Goal: Task Accomplishment & Management: Use online tool/utility

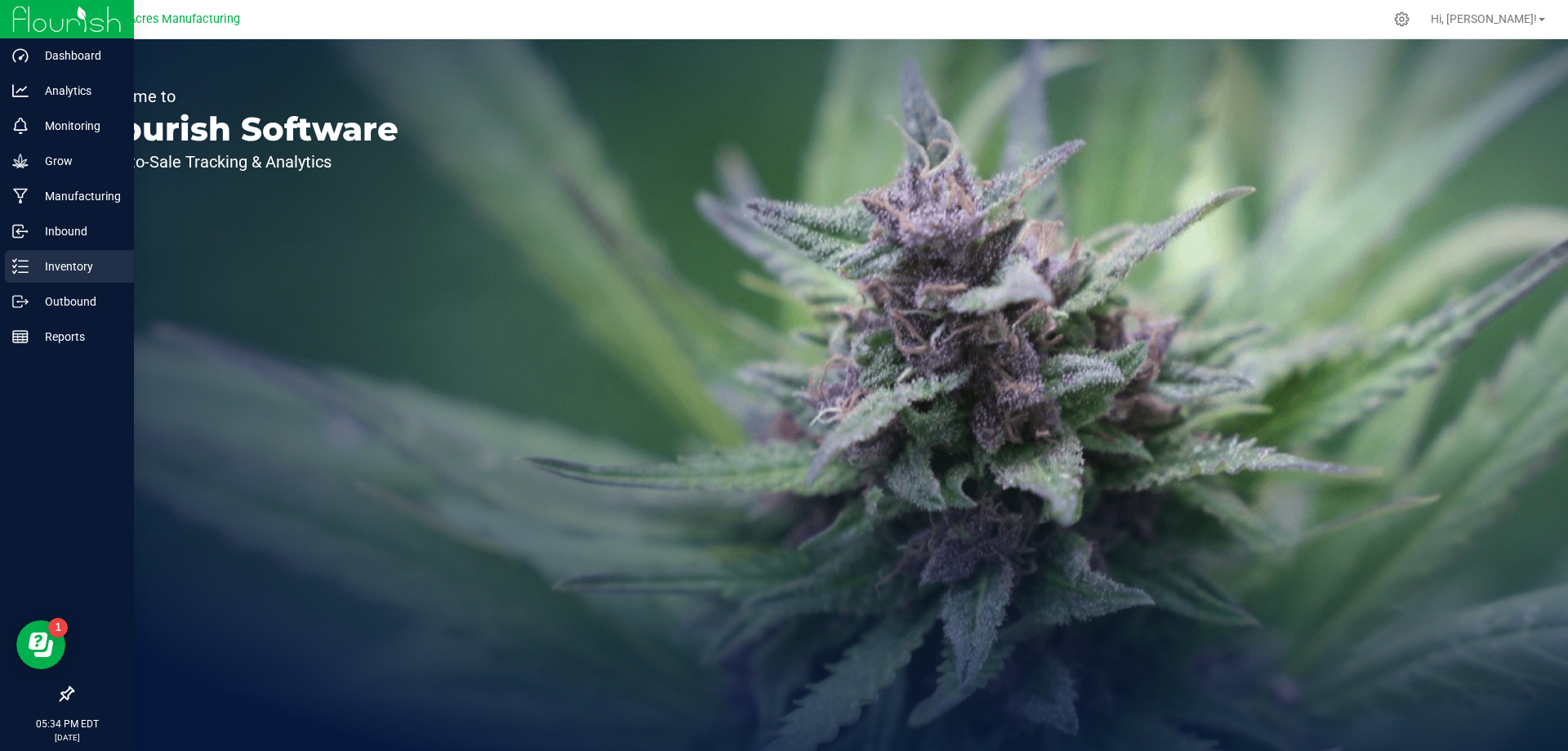
click at [58, 250] on div "Inventory" at bounding box center [70, 266] width 129 height 33
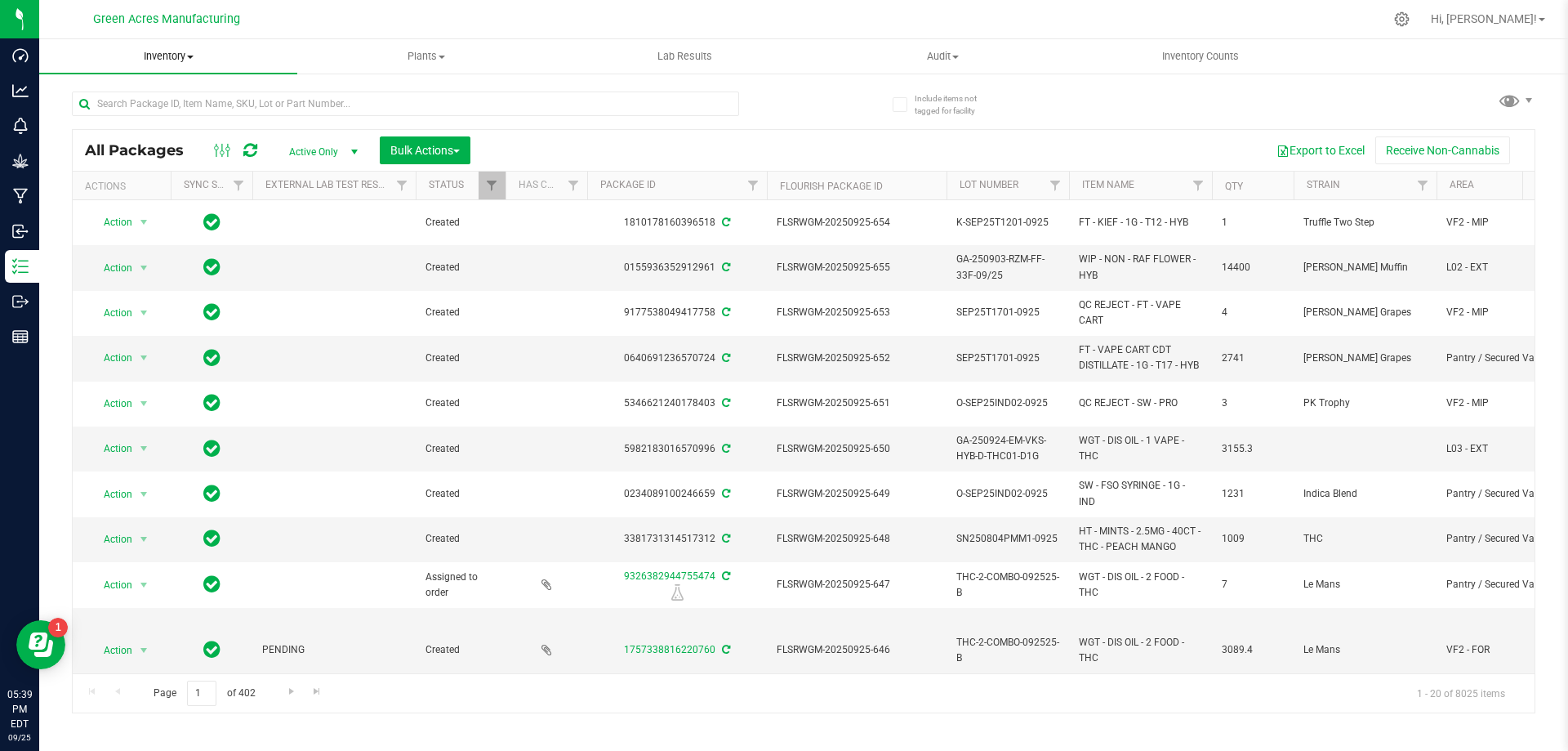
click at [192, 56] on span at bounding box center [191, 58] width 7 height 3
